Goal: Task Accomplishment & Management: Use online tool/utility

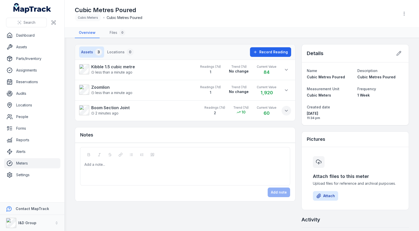
click at [285, 110] on icon at bounding box center [286, 110] width 3 height 1
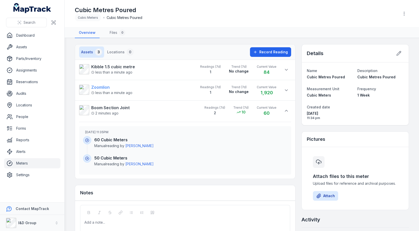
click at [111, 88] on strong "Zoomlion" at bounding box center [111, 87] width 41 height 6
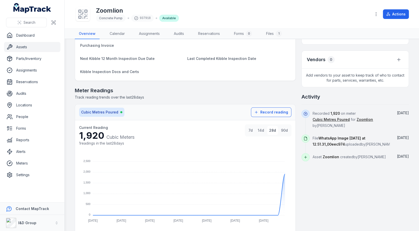
scroll to position [244, 0]
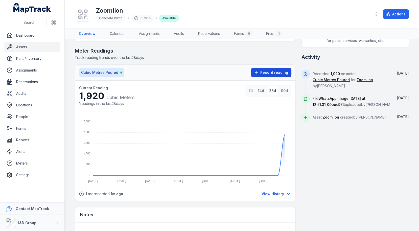
click at [273, 76] on button "Record reading" at bounding box center [271, 73] width 40 height 10
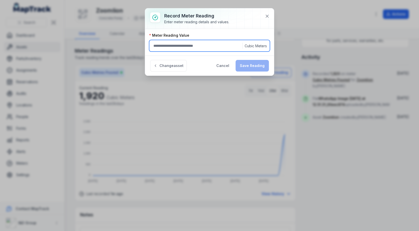
click at [200, 50] on input ":r195:-form-item-label" at bounding box center [209, 46] width 121 height 12
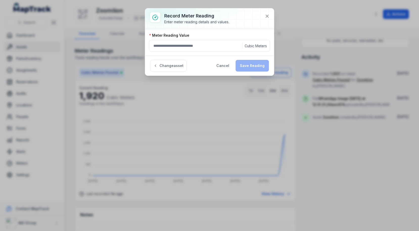
click at [170, 56] on div "Change asset Cancel Save Reading" at bounding box center [209, 66] width 129 height 20
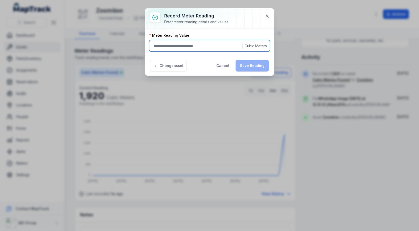
click at [258, 44] on input ":r195:-form-item-label" at bounding box center [209, 46] width 121 height 12
click at [230, 44] on input ":r195:-form-item-label" at bounding box center [209, 46] width 121 height 12
type input "****"
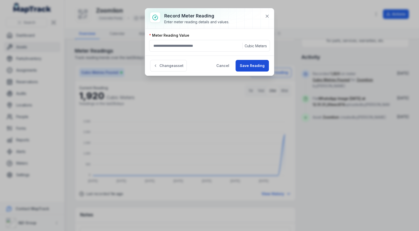
click at [255, 63] on button "Save Reading" at bounding box center [251, 66] width 33 height 12
